Goal: Task Accomplishment & Management: Manage account settings

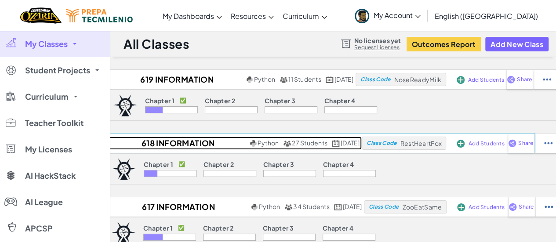
click at [166, 146] on h2 "618 Information Technology" at bounding box center [176, 143] width 142 height 13
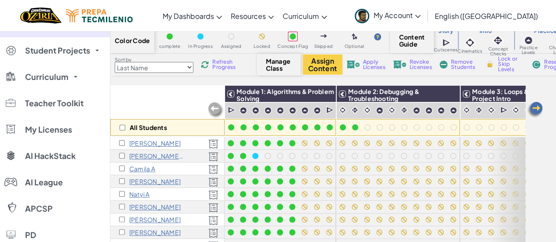
scroll to position [32, 0]
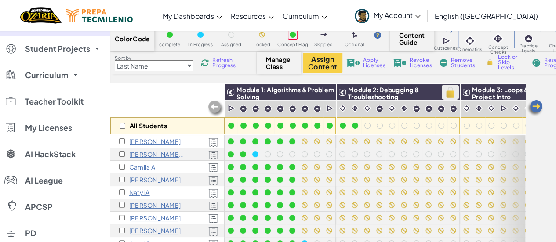
click at [451, 92] on img at bounding box center [450, 92] width 15 height 13
checkbox input "true"
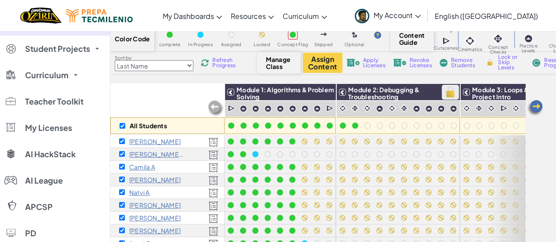
checkbox input "true"
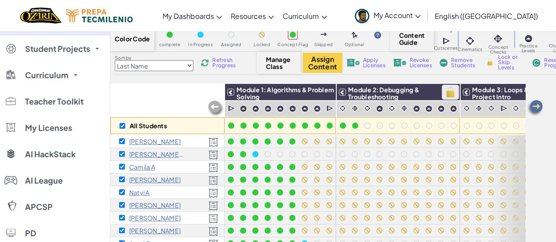
checkbox input "true"
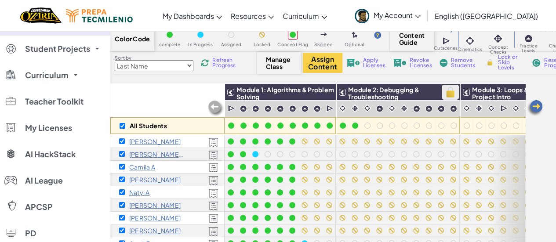
checkbox input "true"
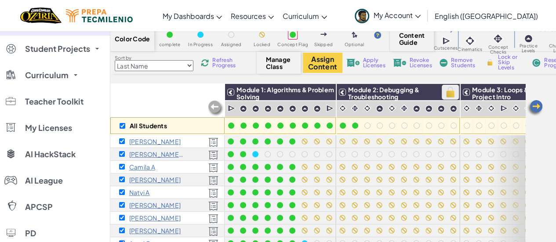
checkbox input "true"
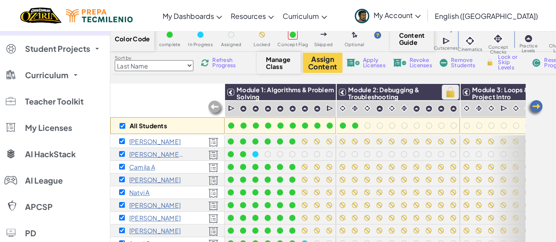
checkbox input "true"
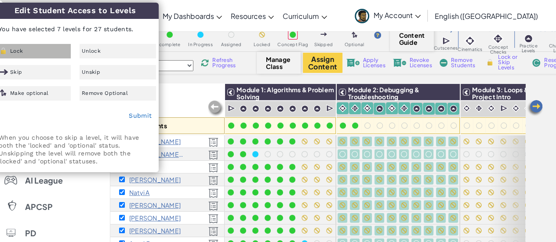
click at [45, 47] on div "Lock" at bounding box center [32, 51] width 76 height 15
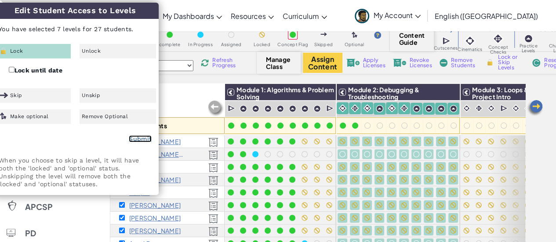
click at [138, 139] on link "Submit" at bounding box center [140, 138] width 23 height 7
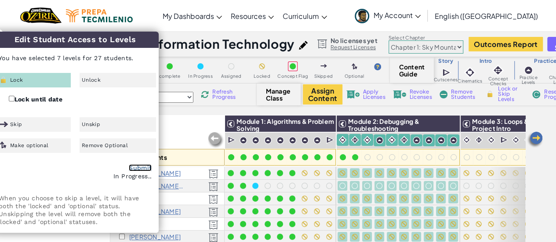
checkbox input "false"
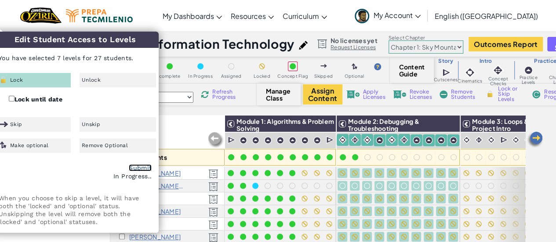
checkbox input "false"
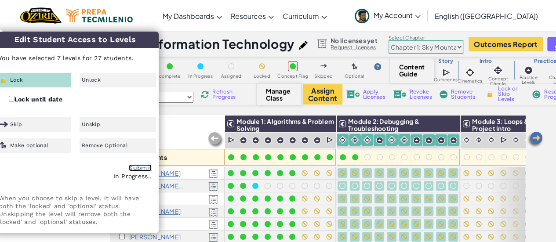
checkbox input "false"
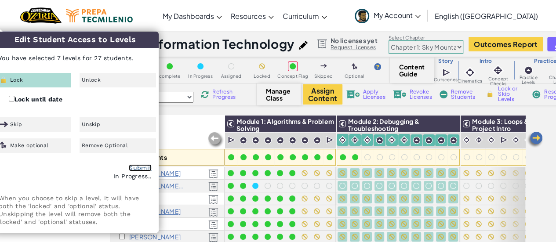
checkbox input "false"
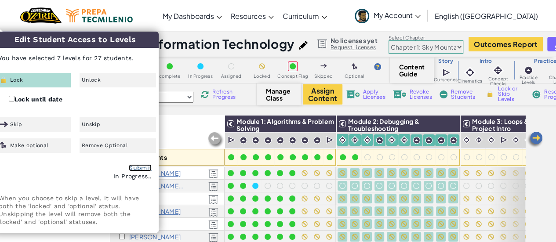
checkbox input "false"
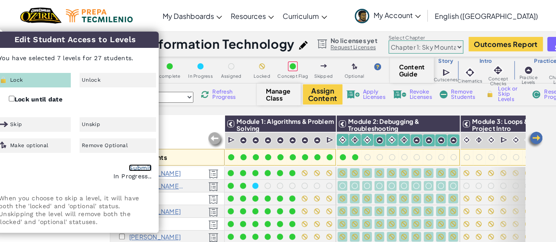
checkbox input "false"
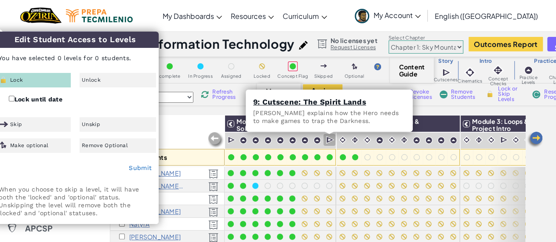
click at [331, 139] on img at bounding box center [330, 140] width 8 height 9
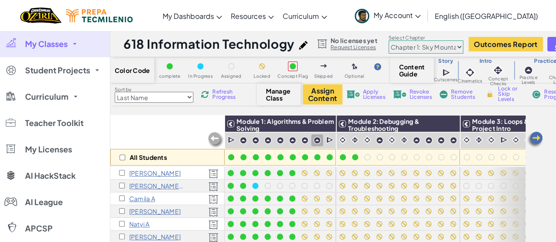
click at [318, 138] on img at bounding box center [316, 140] width 7 height 7
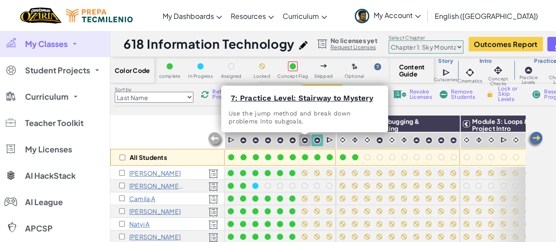
click at [307, 138] on img at bounding box center [304, 140] width 7 height 7
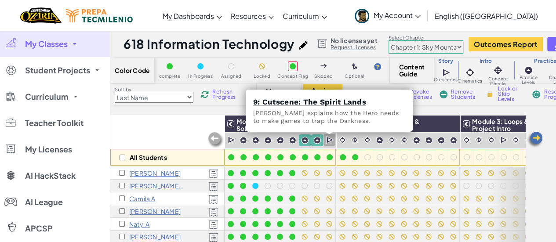
click at [326, 139] on img at bounding box center [330, 140] width 8 height 9
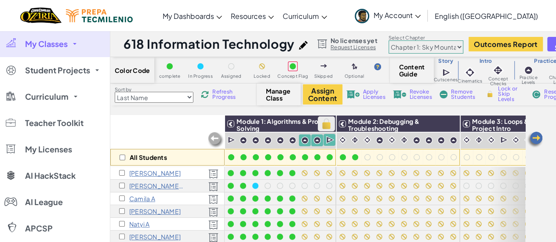
click at [331, 122] on img at bounding box center [326, 123] width 15 height 13
checkbox input "true"
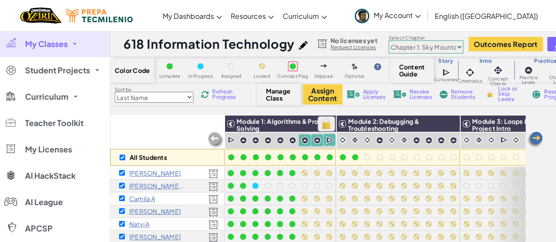
checkbox input "true"
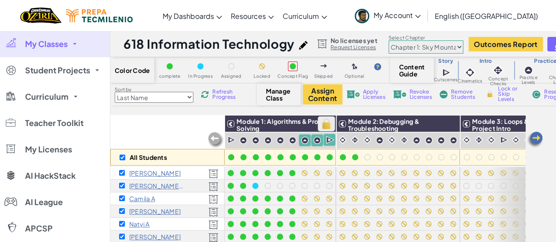
checkbox input "true"
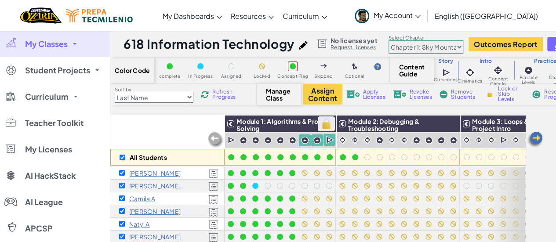
checkbox input "true"
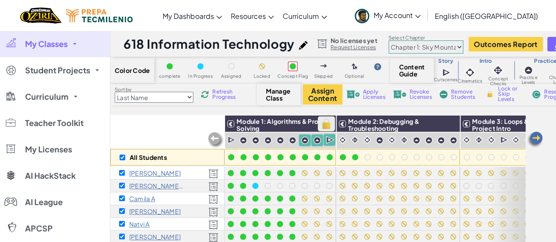
checkbox input "true"
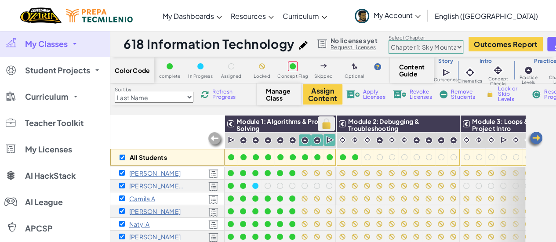
checkbox input "true"
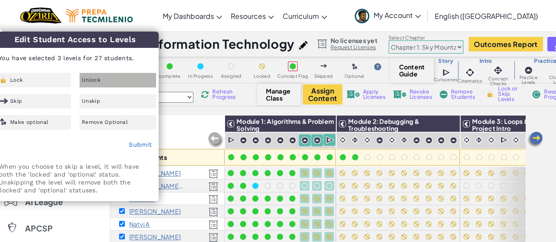
click at [109, 77] on div "Unlock" at bounding box center [118, 80] width 76 height 15
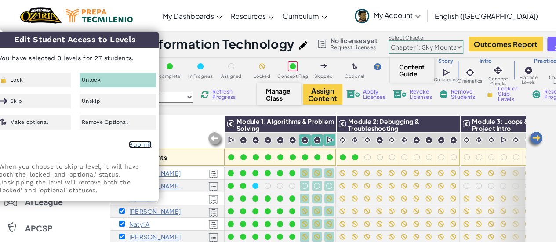
click at [137, 145] on link "Submit" at bounding box center [140, 144] width 23 height 7
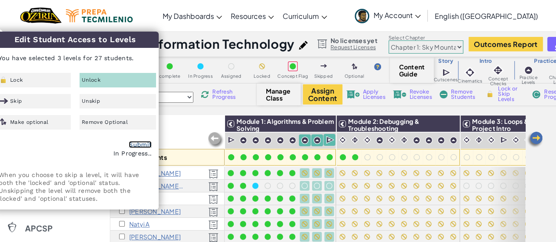
checkbox input "false"
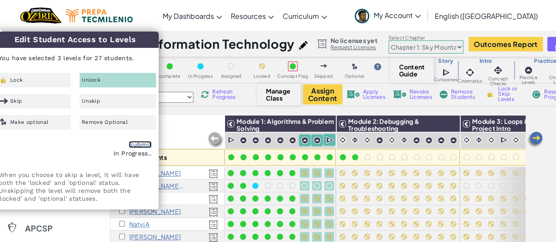
checkbox input "false"
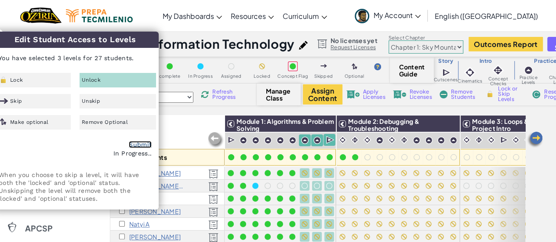
checkbox input "false"
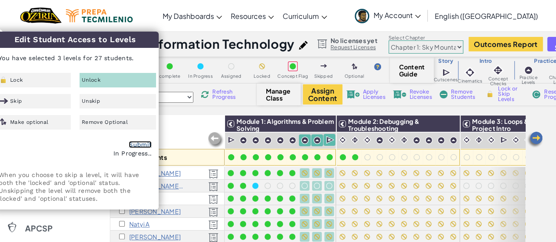
checkbox input "false"
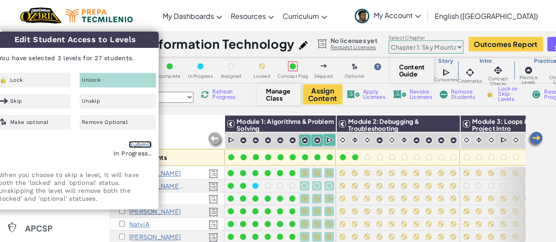
checkbox input "false"
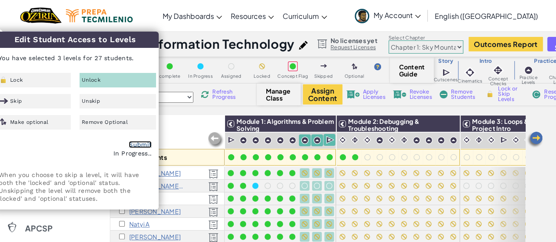
checkbox input "false"
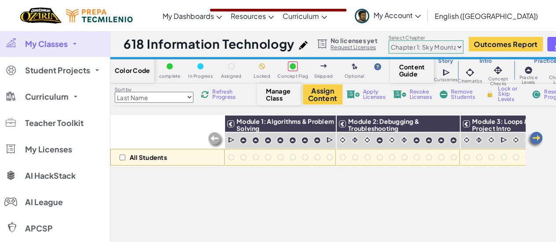
scroll to position [87, 0]
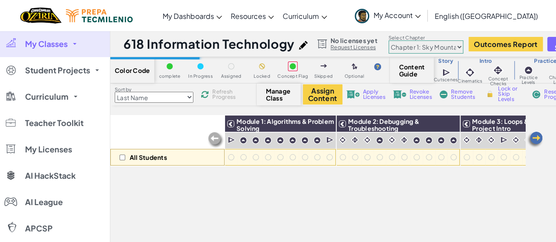
scroll to position [87, 0]
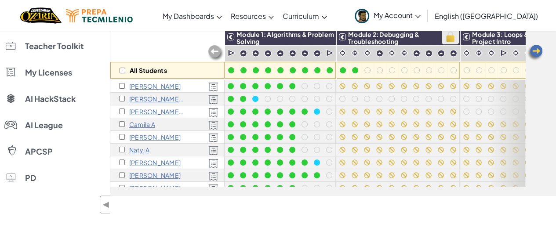
click at [455, 33] on img at bounding box center [450, 36] width 15 height 13
checkbox input "true"
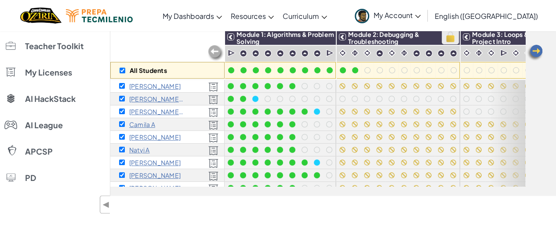
checkbox input "true"
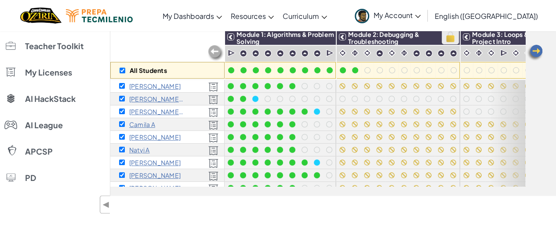
checkbox input "true"
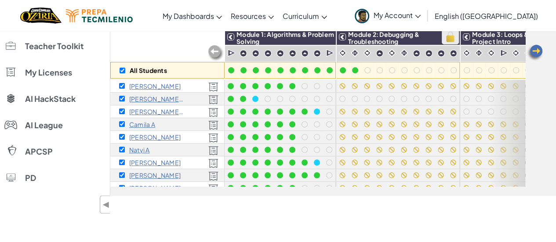
checkbox input "true"
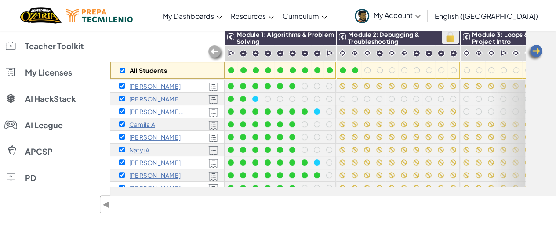
checkbox input "true"
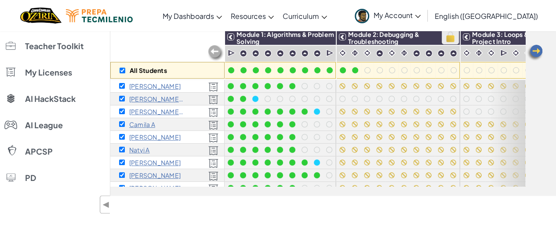
checkbox input "true"
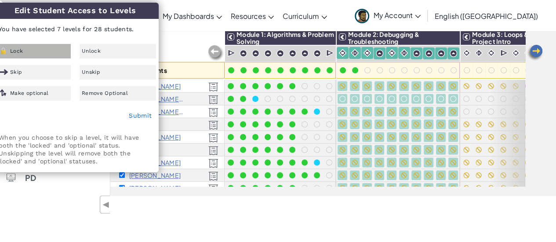
click at [60, 54] on div "Lock" at bounding box center [32, 51] width 76 height 15
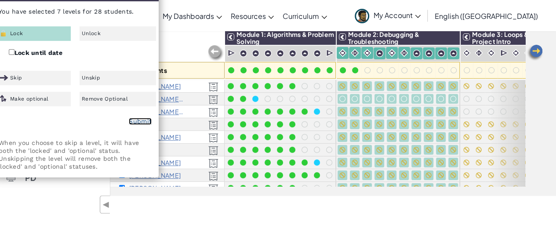
click at [130, 120] on link "Submit" at bounding box center [140, 121] width 23 height 7
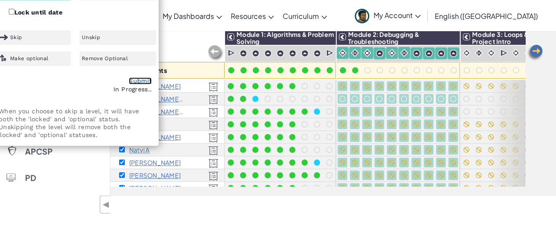
scroll to position [0, 0]
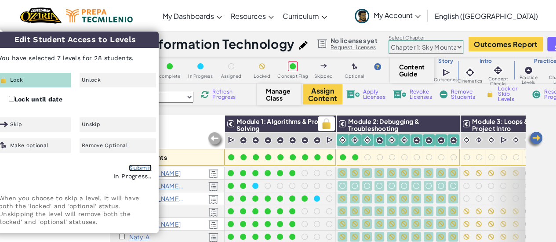
checkbox input "false"
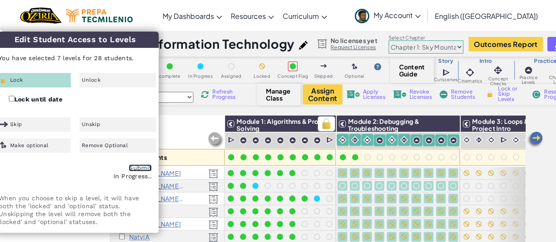
checkbox input "false"
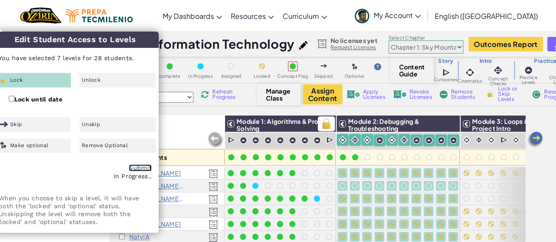
checkbox input "false"
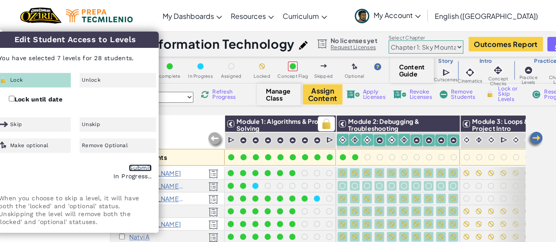
checkbox input "false"
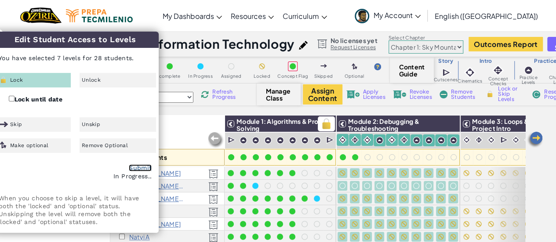
checkbox input "false"
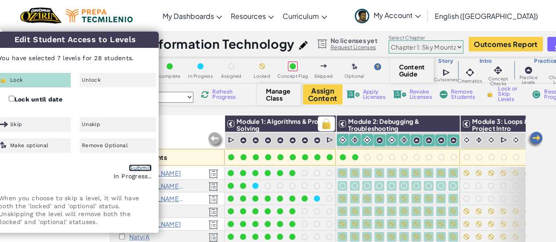
checkbox input "false"
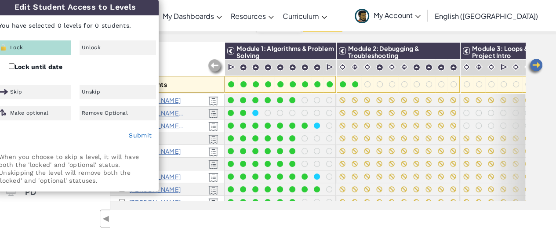
click at [216, 51] on div "All Students" at bounding box center [167, 67] width 114 height 51
